Goal: Information Seeking & Learning: Learn about a topic

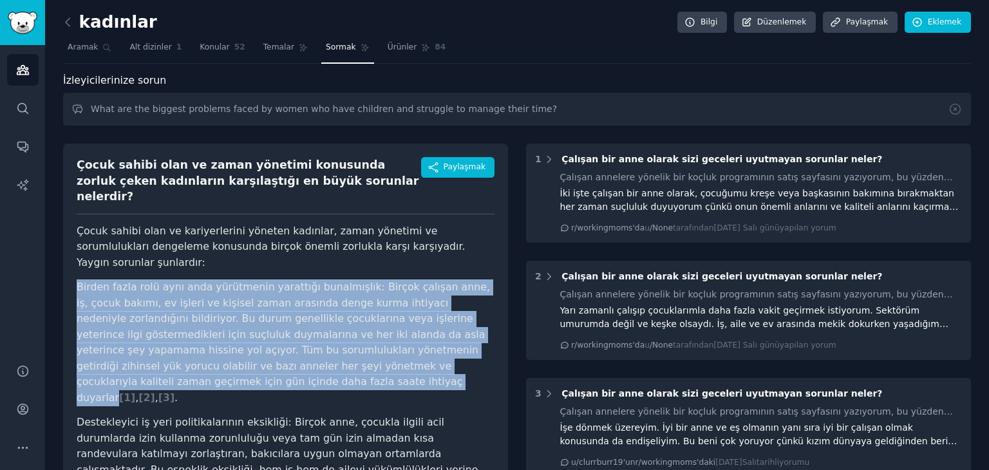
scroll to position [64, 0]
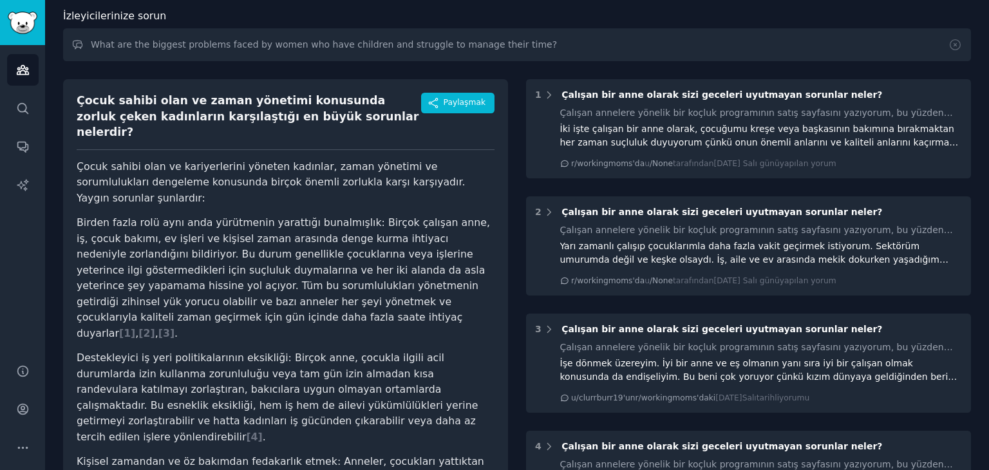
click at [227, 79] on div "Çocuk sahibi olan ve zaman yönetimi konusunda zorluk çeken kadınların karşılaşt…" at bounding box center [285, 449] width 445 height 740
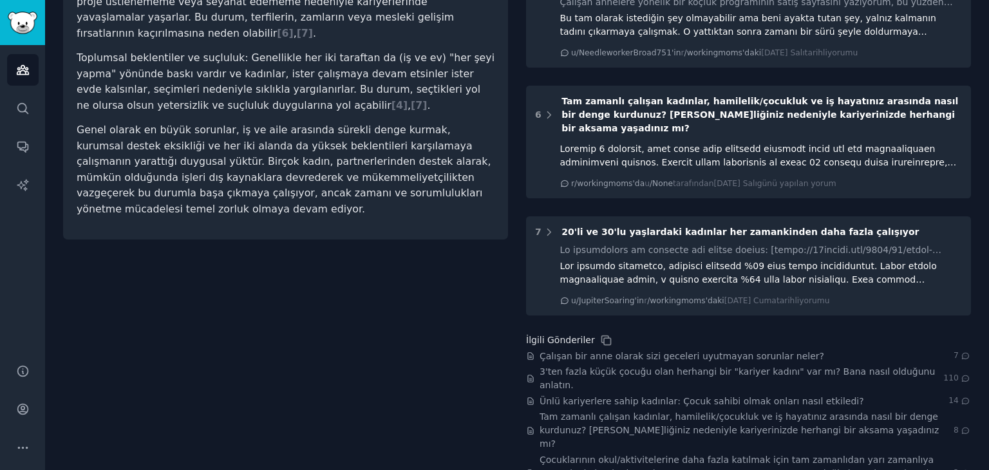
scroll to position [628, 0]
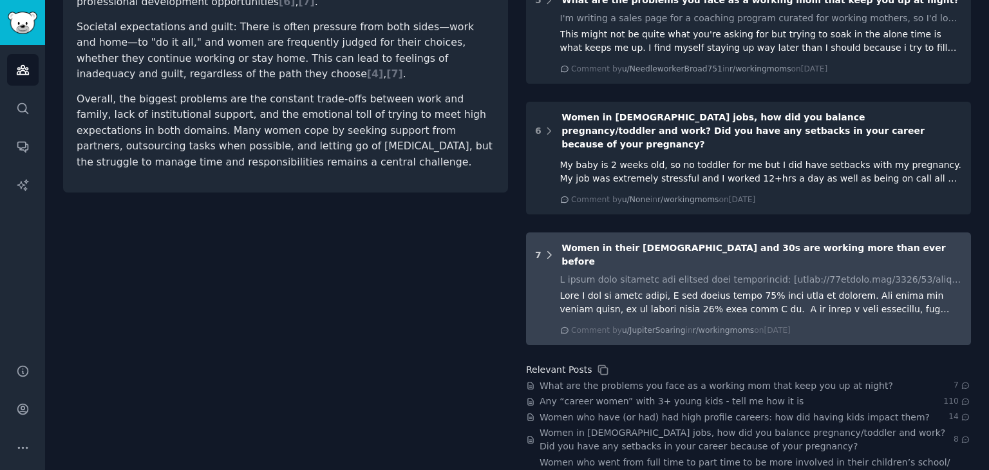
click at [548, 249] on icon at bounding box center [550, 255] width 12 height 12
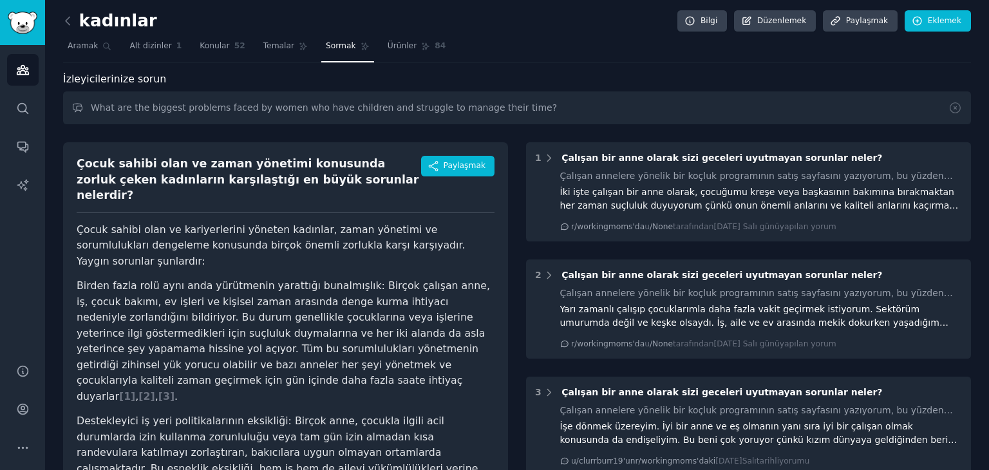
scroll to position [0, 0]
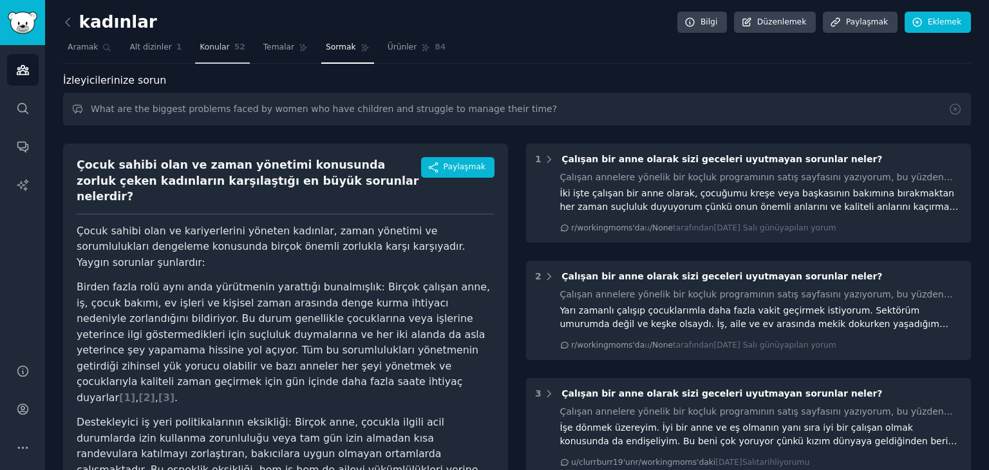
drag, startPoint x: 209, startPoint y: 37, endPoint x: 205, endPoint y: 55, distance: 19.1
click at [209, 37] on link "Konular 52" at bounding box center [222, 50] width 54 height 26
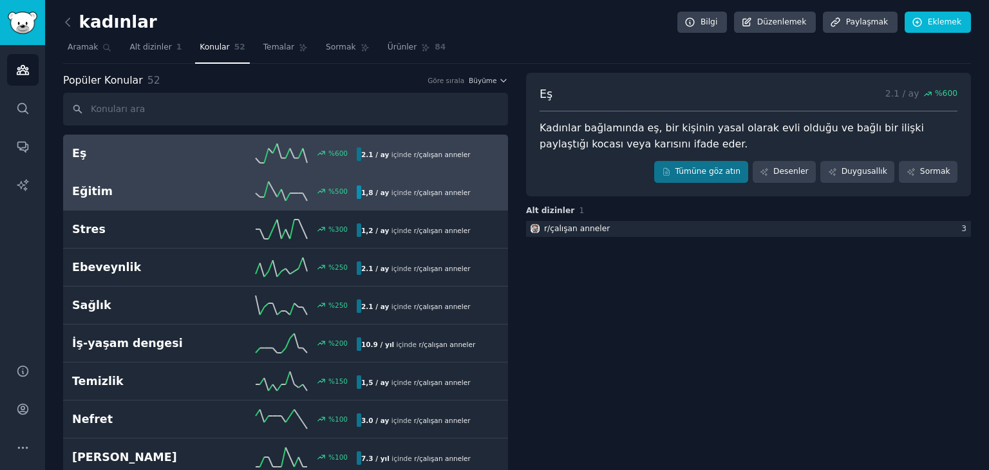
click at [158, 193] on h2 "Eğitim" at bounding box center [143, 192] width 142 height 16
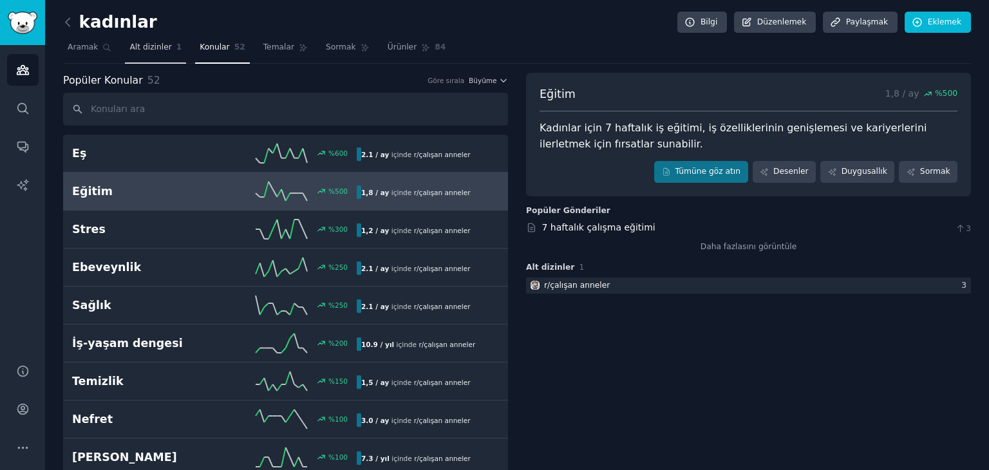
click at [163, 55] on link "Alt dizinler 1" at bounding box center [155, 50] width 61 height 26
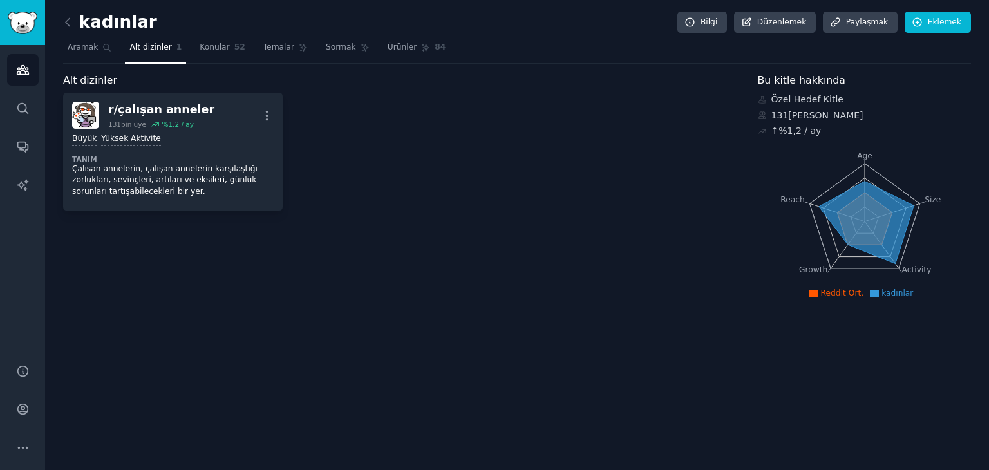
click at [245, 56] on nav "Aramak Alt dizinler 1 Konular 52 Temalar Sormak Ürünler 84" at bounding box center [517, 50] width 908 height 26
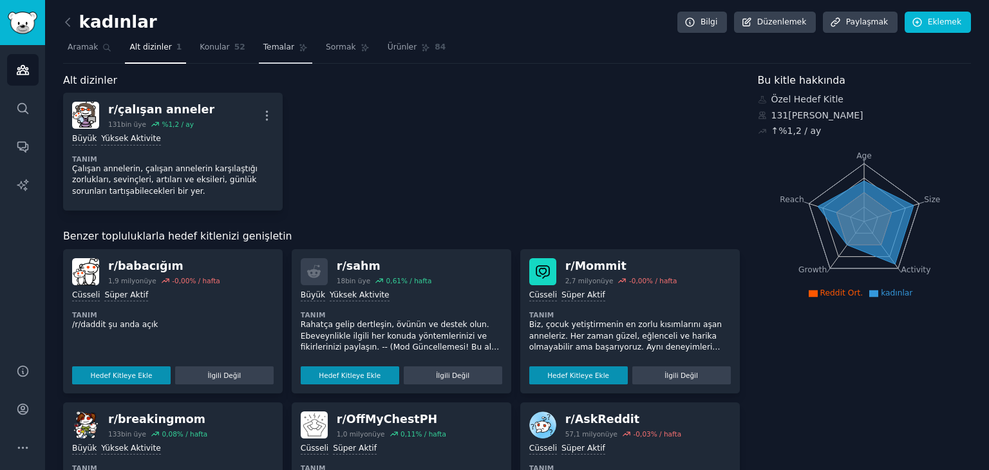
click at [263, 49] on font "Temalar" at bounding box center [278, 47] width 31 height 9
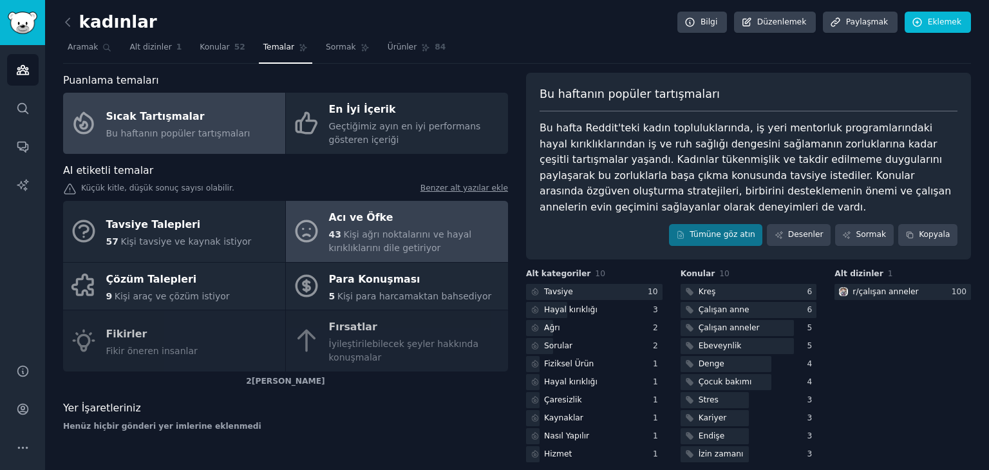
click at [351, 234] on font "Kişi ağrı noktalarını ve hayal kırıklıklarını dile getiriyor" at bounding box center [400, 241] width 143 height 24
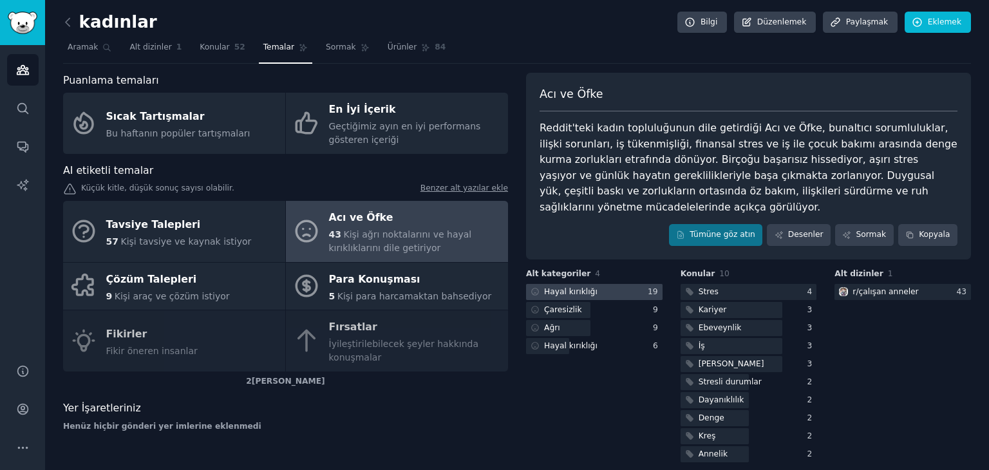
click at [600, 284] on div at bounding box center [594, 292] width 137 height 16
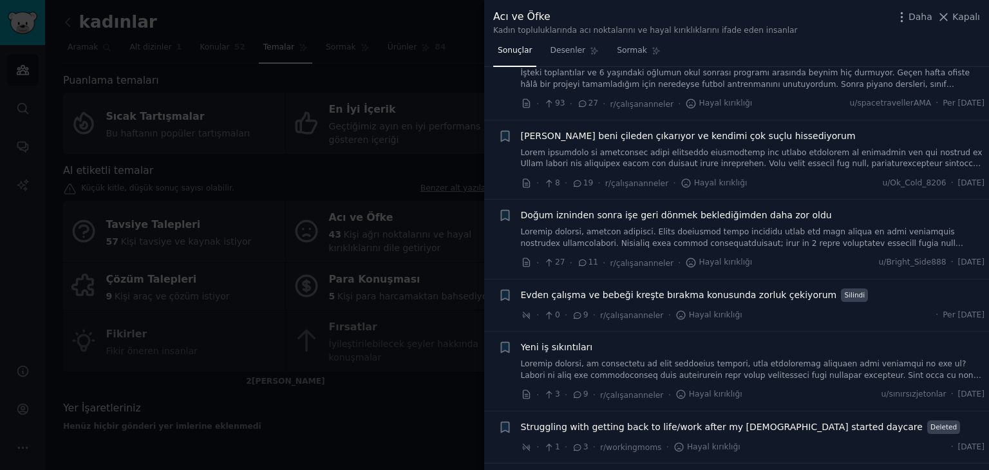
scroll to position [1071, 0]
